Goal: Task Accomplishment & Management: Use online tool/utility

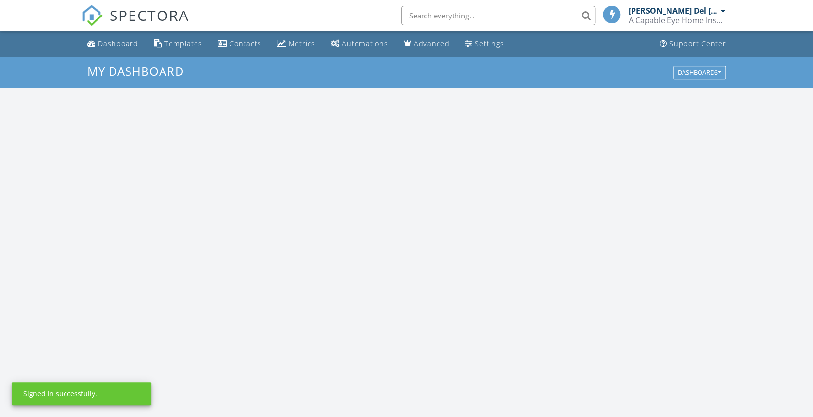
scroll to position [903, 833]
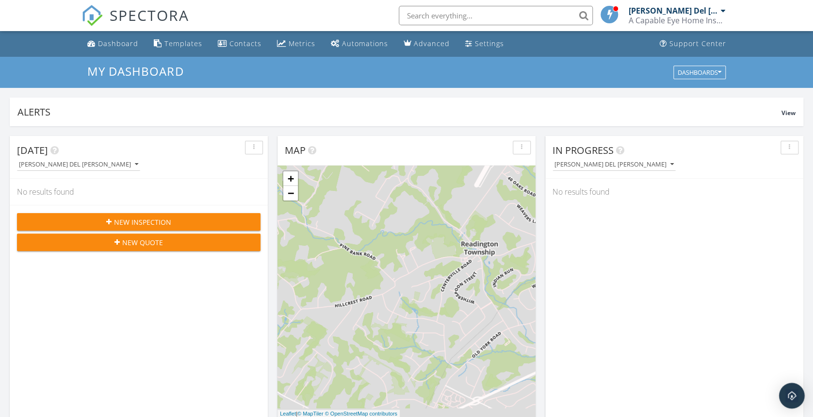
click at [797, 388] on div "Open Intercom Messenger" at bounding box center [792, 396] width 26 height 26
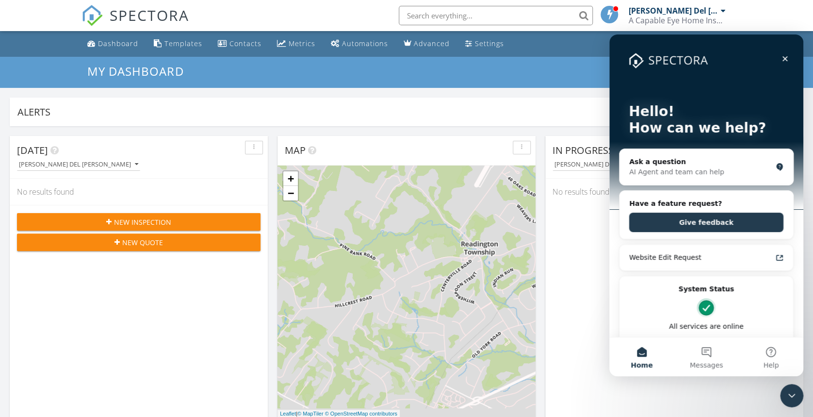
scroll to position [0, 0]
click at [660, 165] on div "Ask a question" at bounding box center [700, 162] width 143 height 10
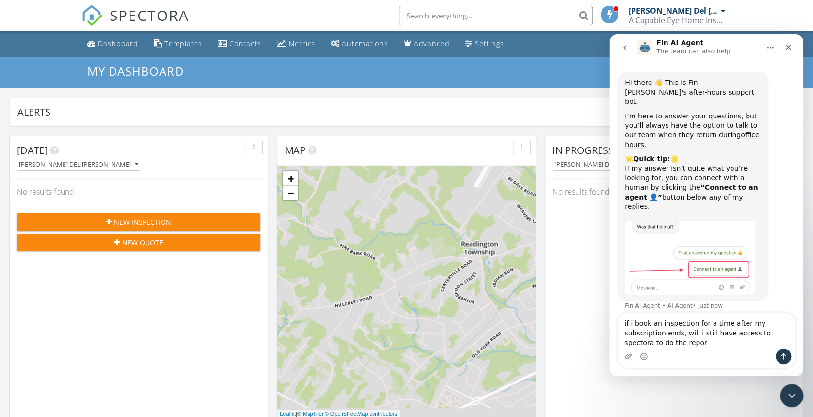
type textarea "if i book an inspection for a time after my subscription ends, will i still hav…"
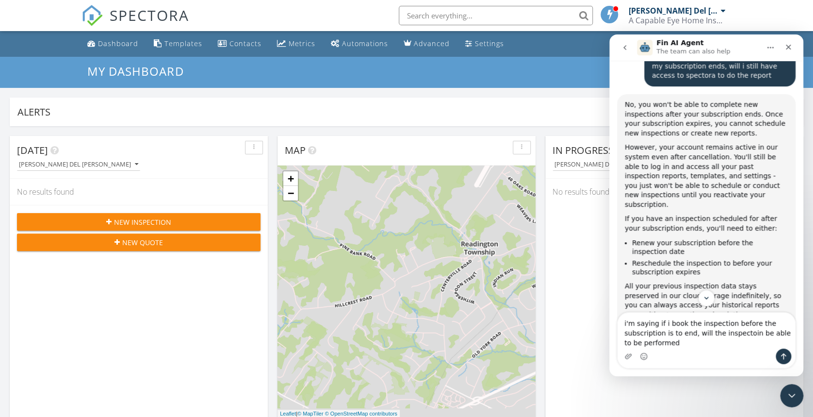
type textarea "i'm saying if i book the inspection before the subscription is to end, will the…"
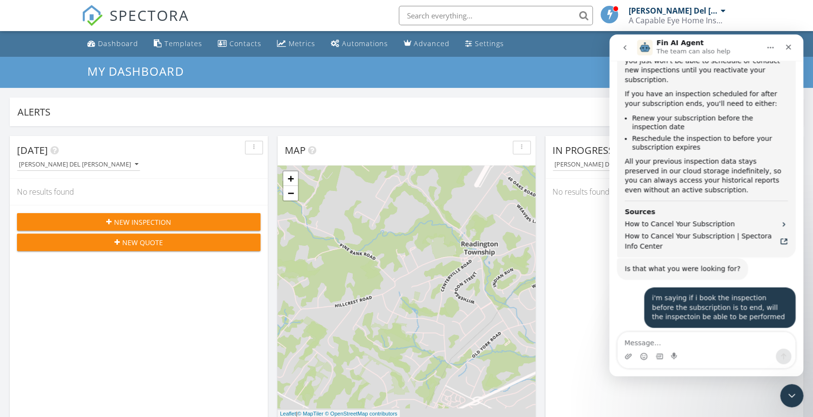
scroll to position [387, 0]
click at [125, 37] on link "Dashboard" at bounding box center [112, 44] width 59 height 18
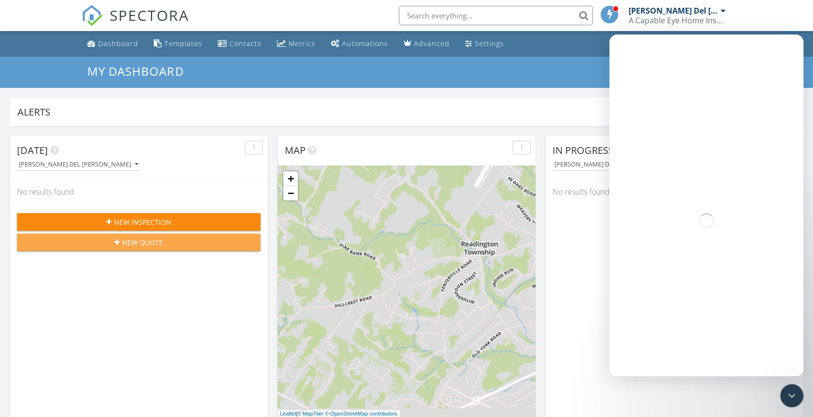
click at [140, 238] on span "New Quote" at bounding box center [142, 242] width 41 height 10
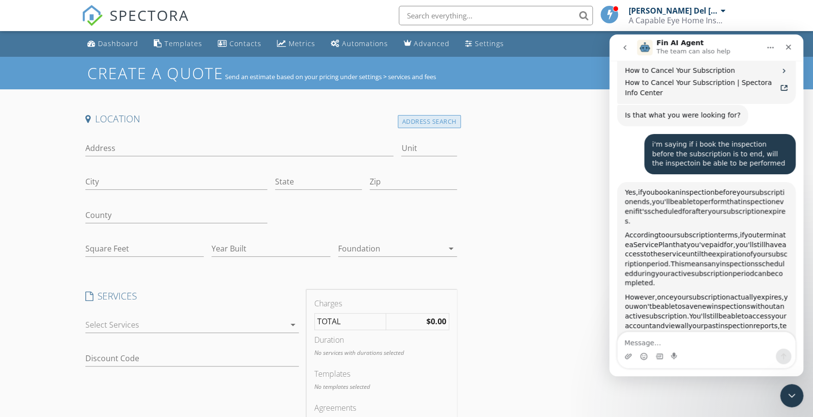
click at [435, 115] on div "Address Search" at bounding box center [429, 121] width 63 height 13
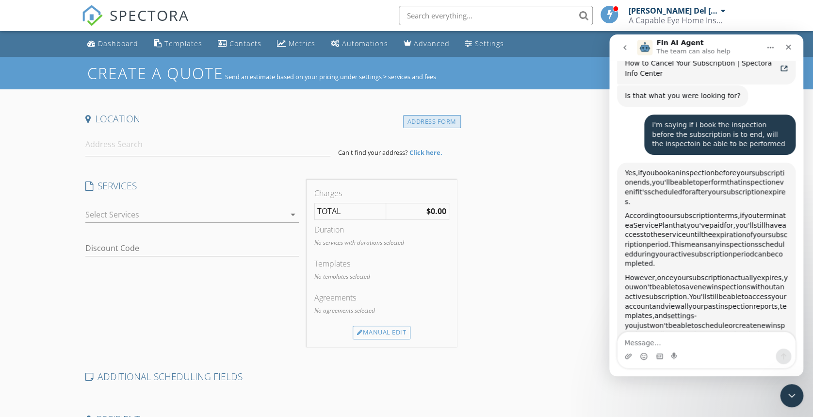
scroll to position [589, 0]
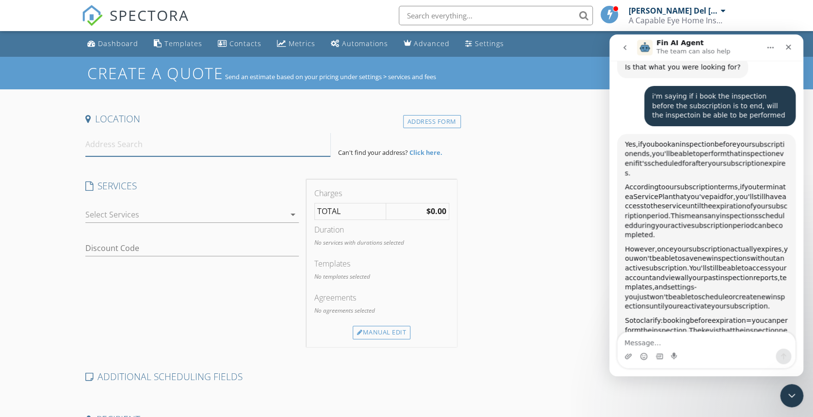
click at [270, 149] on input at bounding box center [207, 144] width 245 height 24
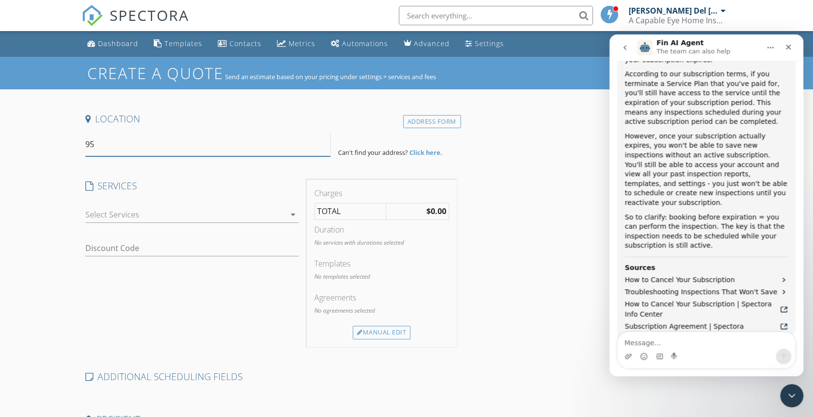
scroll to position [749, 0]
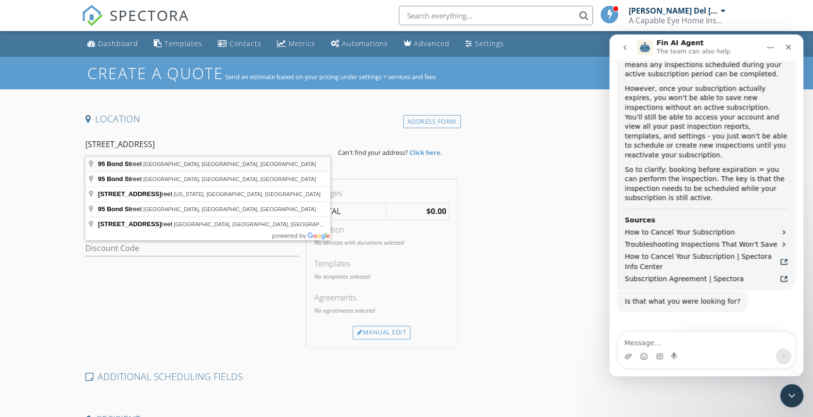
type input "95 Bond Street, Bridgewater, NJ, USA"
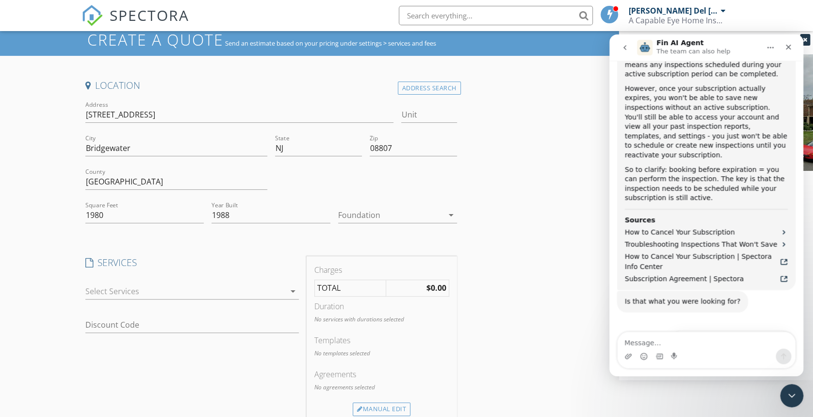
scroll to position [41, 0]
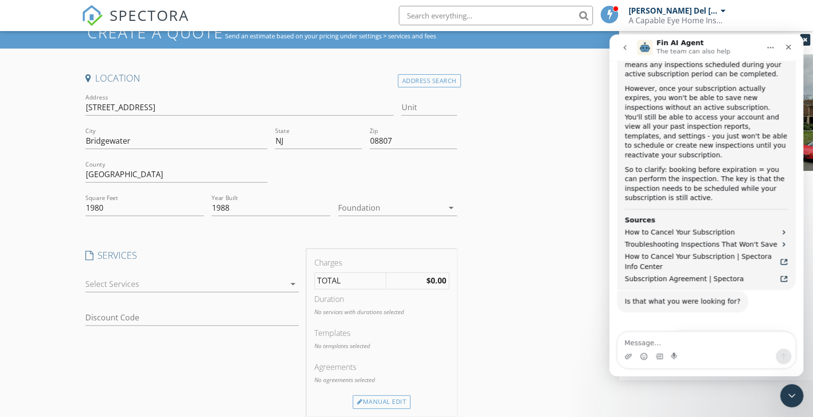
click at [117, 279] on div at bounding box center [185, 284] width 200 height 16
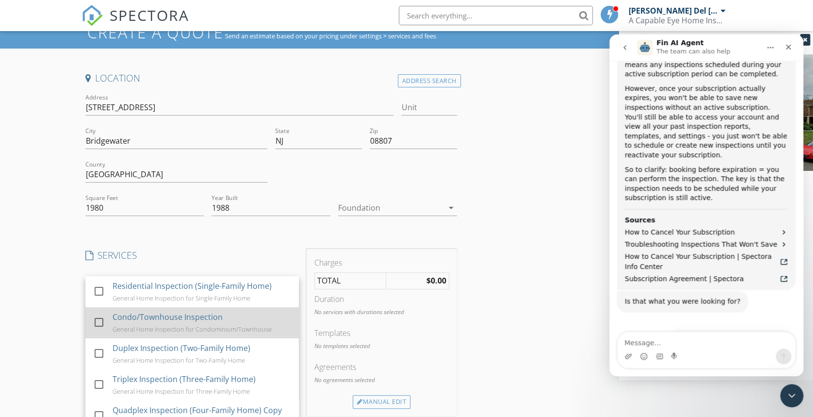
click at [136, 311] on div "Condo/Townhouse Inspection" at bounding box center [168, 317] width 110 height 12
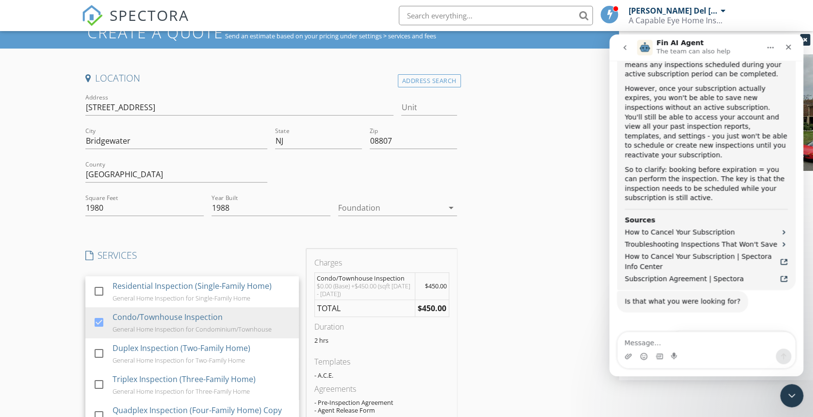
click at [459, 273] on div "Charges Condo/Townhouse Inspection $0.00 (Base) +$450.00 (sqft 1501 - 2000) $45…" at bounding box center [382, 344] width 158 height 190
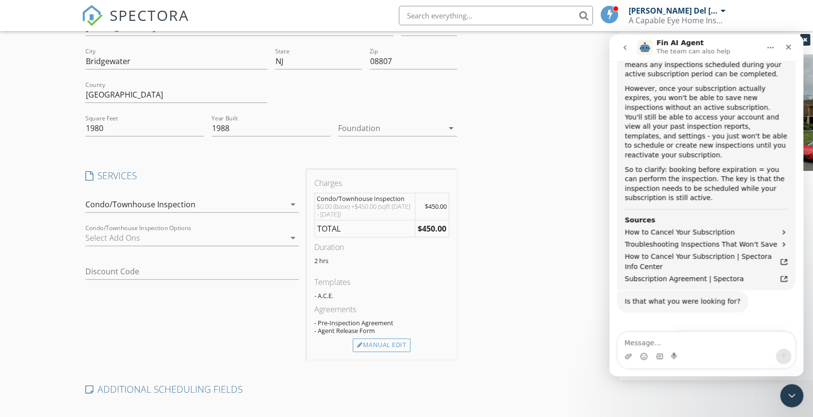
scroll to position [121, 0]
click at [195, 240] on div at bounding box center [185, 238] width 200 height 16
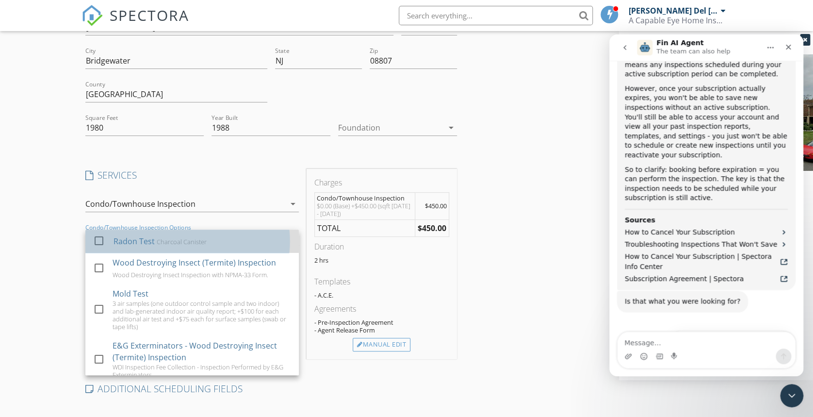
click at [172, 241] on div "Charcoal Canister" at bounding box center [182, 242] width 50 height 8
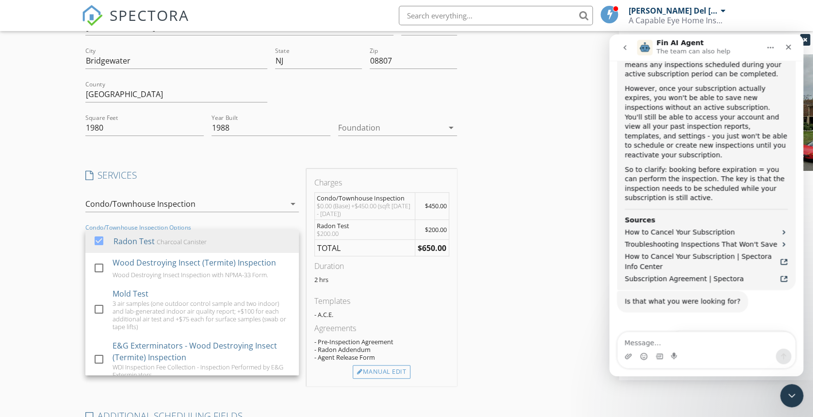
click at [562, 203] on div "Location Address Search Address 95 Bond St Unit City Bridgewater State NJ Zip 0…" at bounding box center [407, 294] width 651 height 604
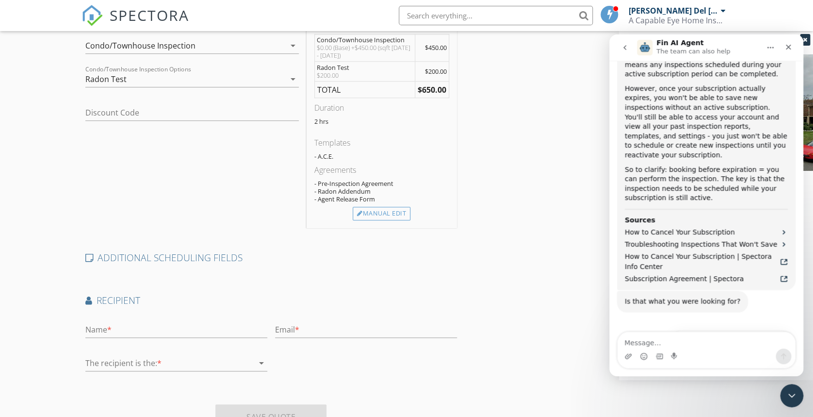
scroll to position [278, 0]
click at [115, 326] on input "text" at bounding box center [176, 331] width 182 height 16
click at [48, 317] on div "Create a Quote Send an estimate based on your pricing under settings > services…" at bounding box center [406, 120] width 813 height 683
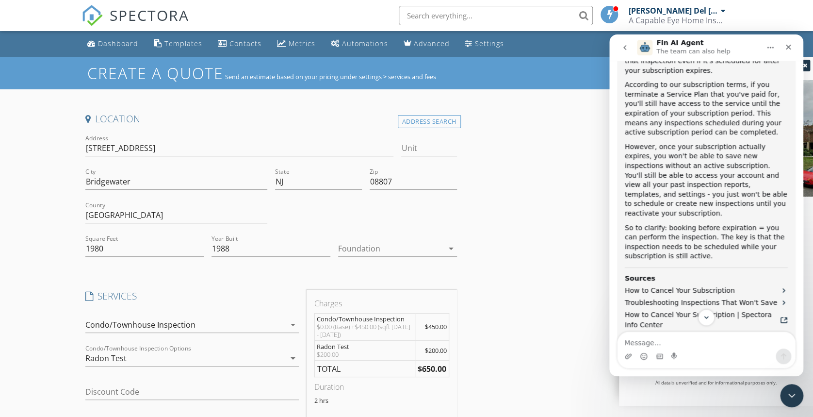
scroll to position [749, 0]
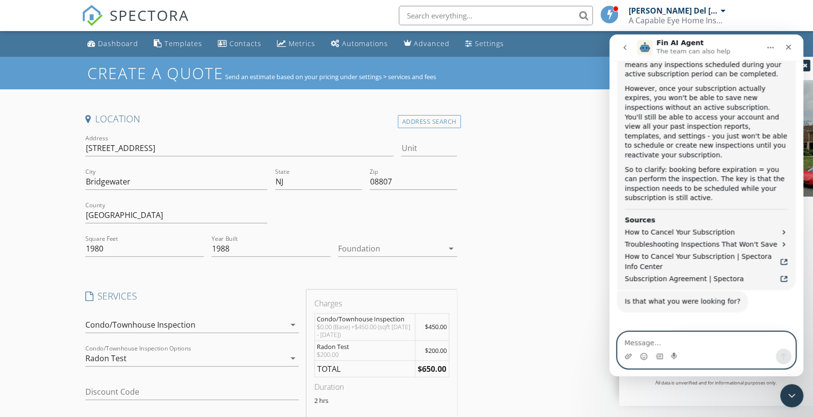
click at [649, 342] on textarea "Message…" at bounding box center [707, 340] width 178 height 16
type textarea "thank you"
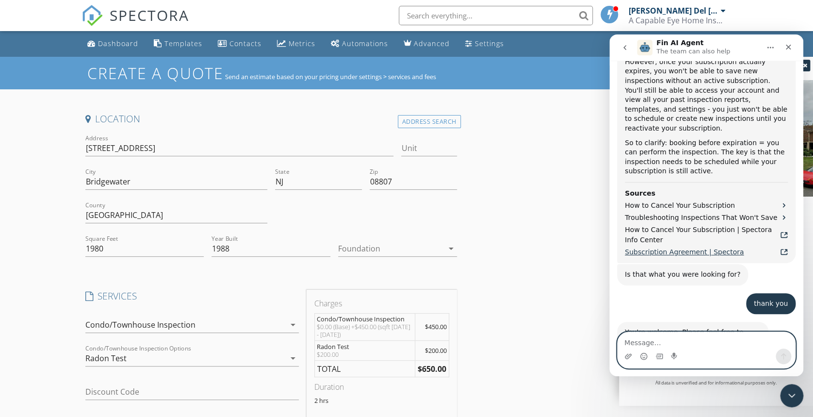
scroll to position [858, 0]
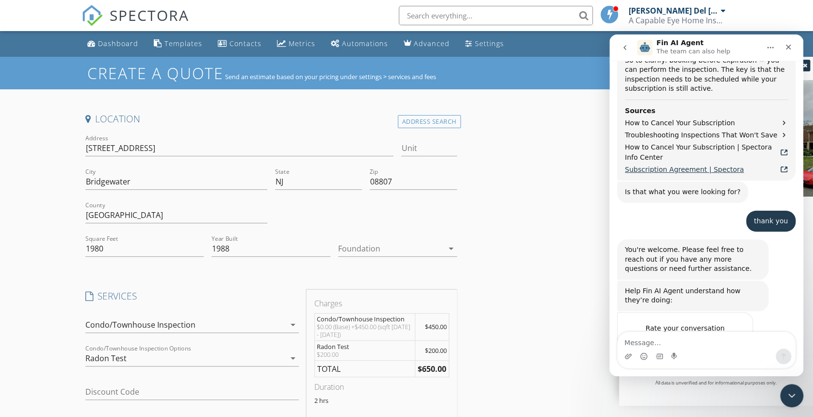
click at [697, 165] on span "Subscription Agreement | Spectora" at bounding box center [684, 170] width 119 height 10
